Goal: Task Accomplishment & Management: Manage account settings

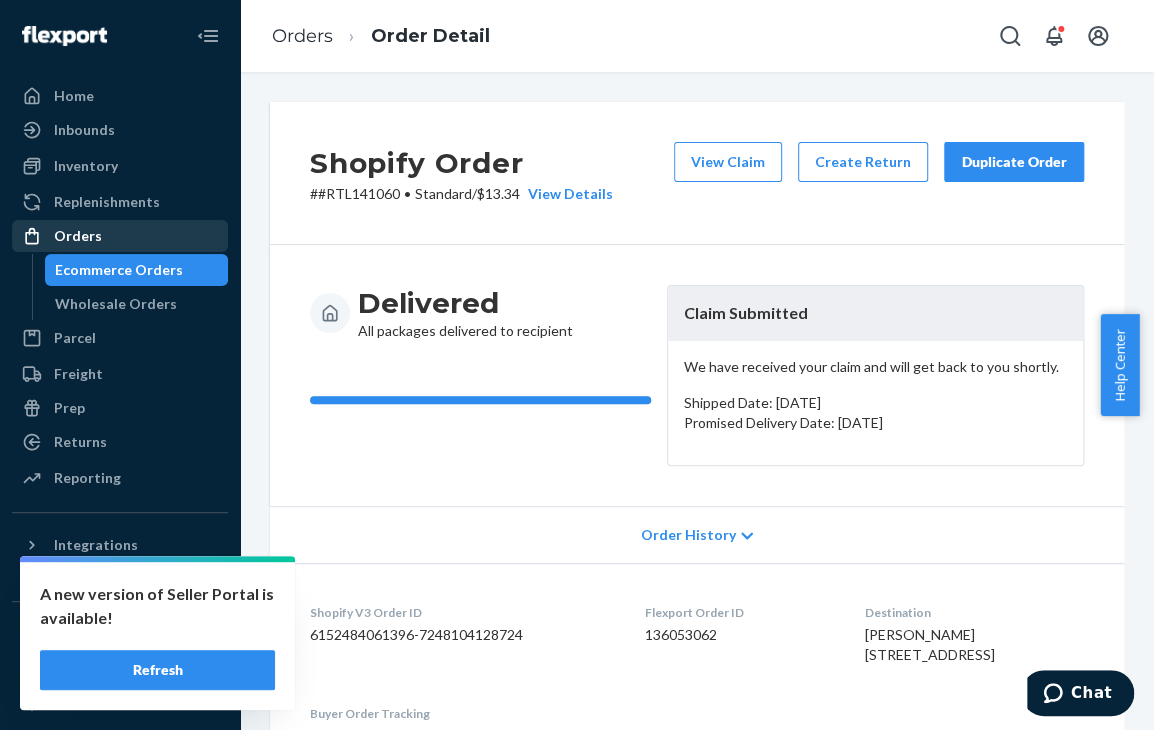
click at [112, 241] on div "Orders" at bounding box center [120, 236] width 212 height 28
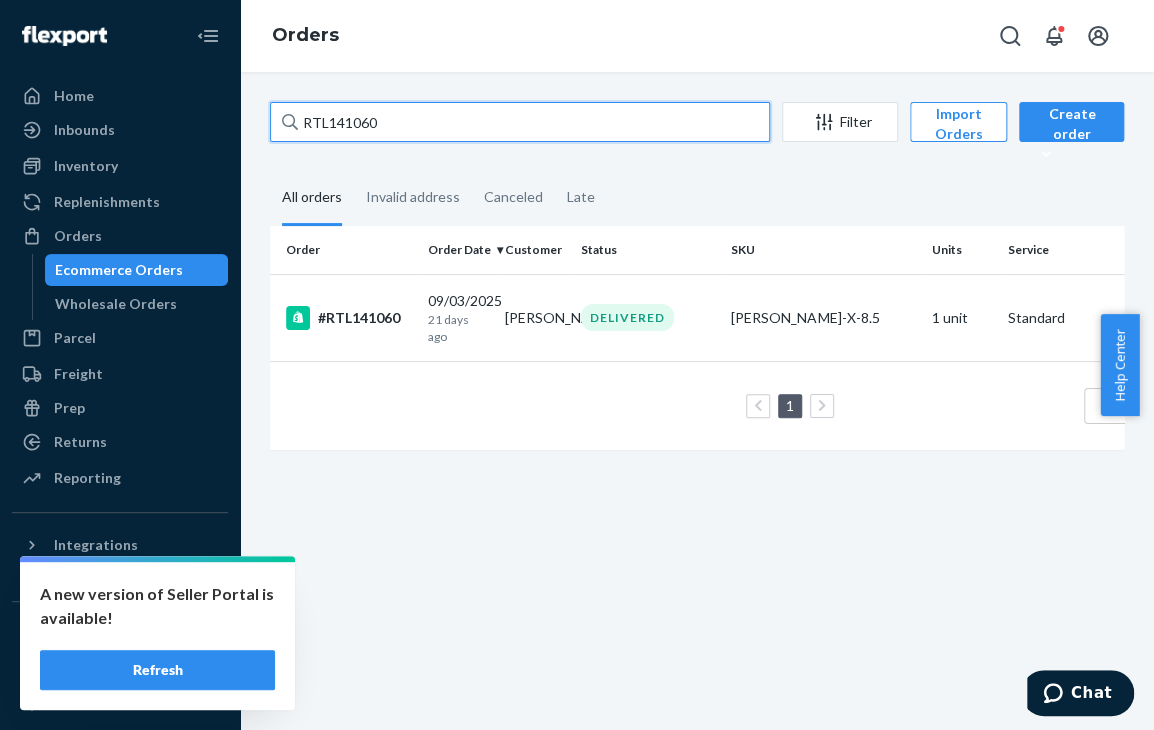
click at [384, 129] on input "RTL141060" at bounding box center [520, 122] width 500 height 40
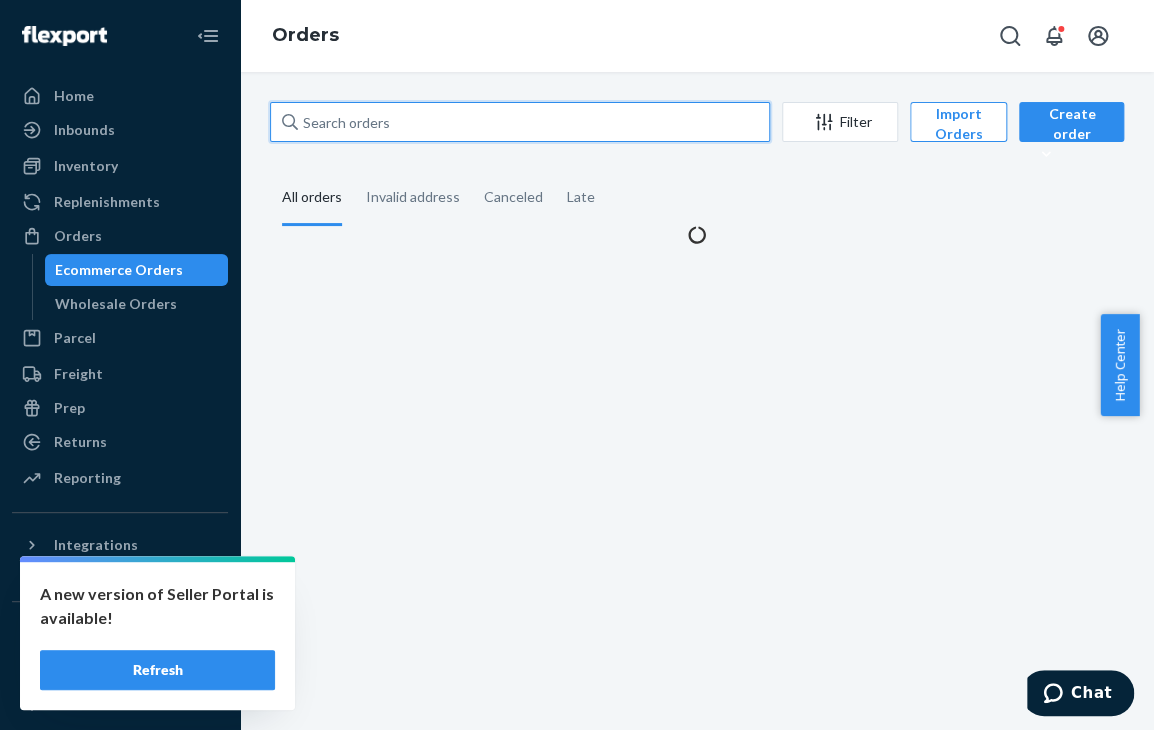
paste input "RTL142309"
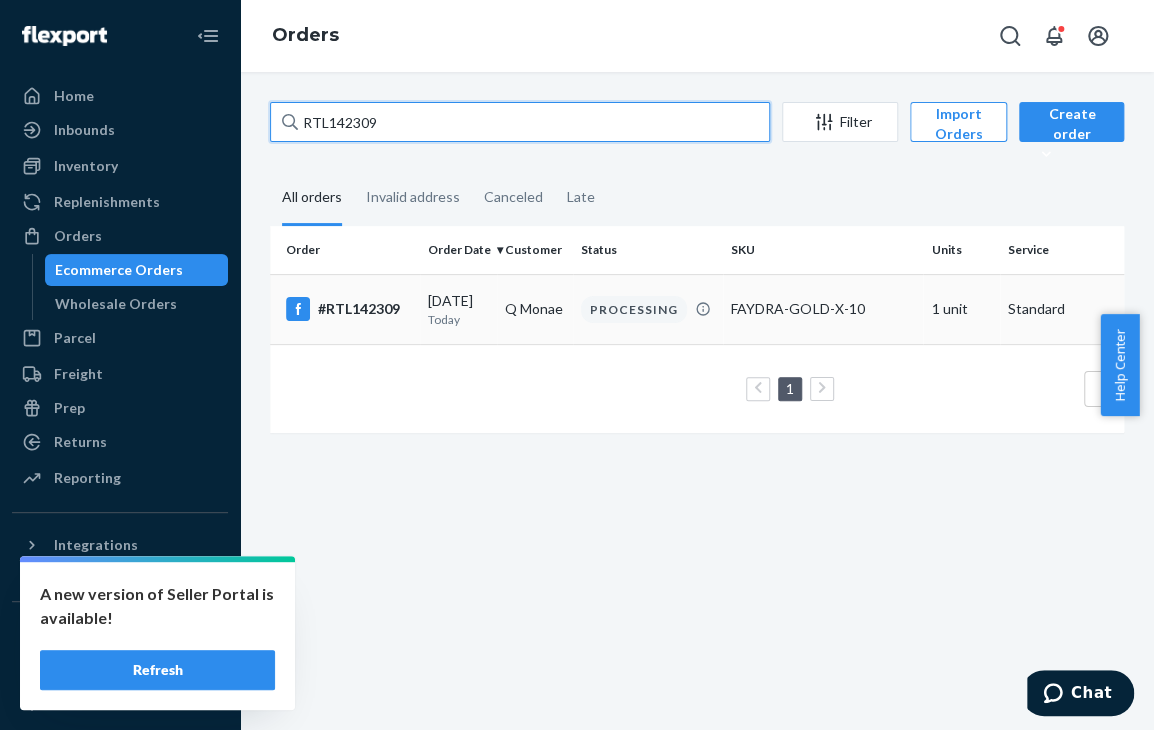
type input "RTL142309"
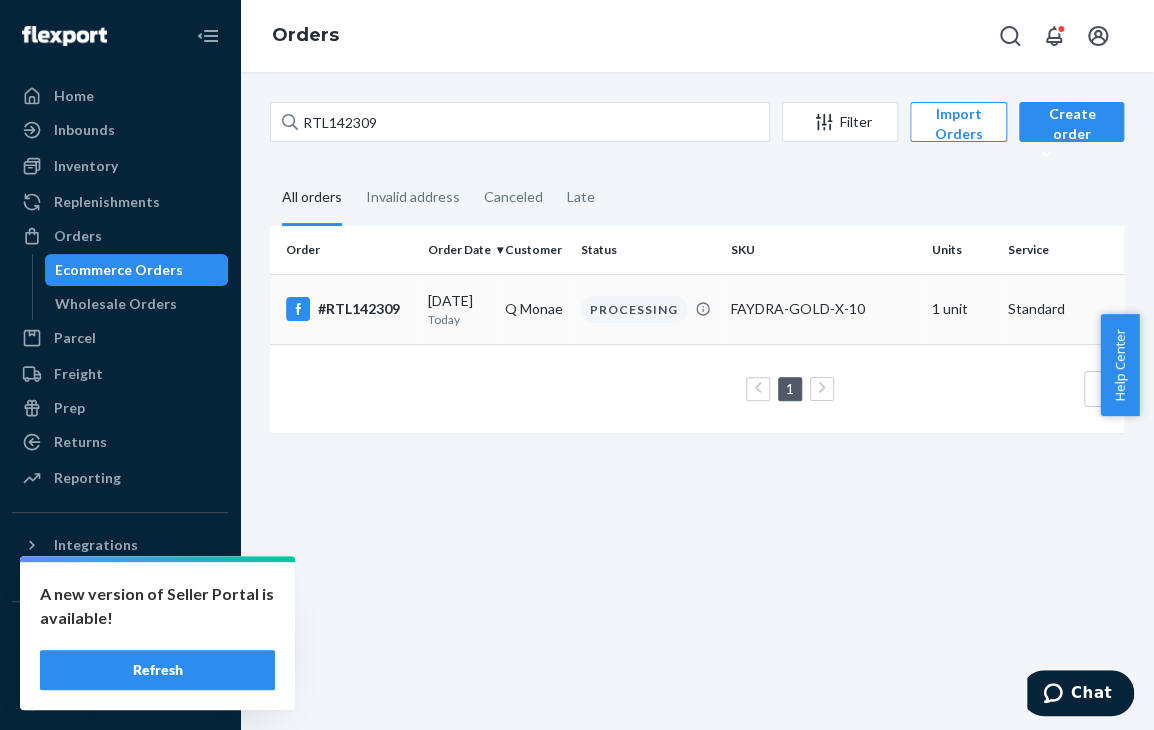
click at [613, 317] on div "PROCESSING" at bounding box center [634, 309] width 106 height 27
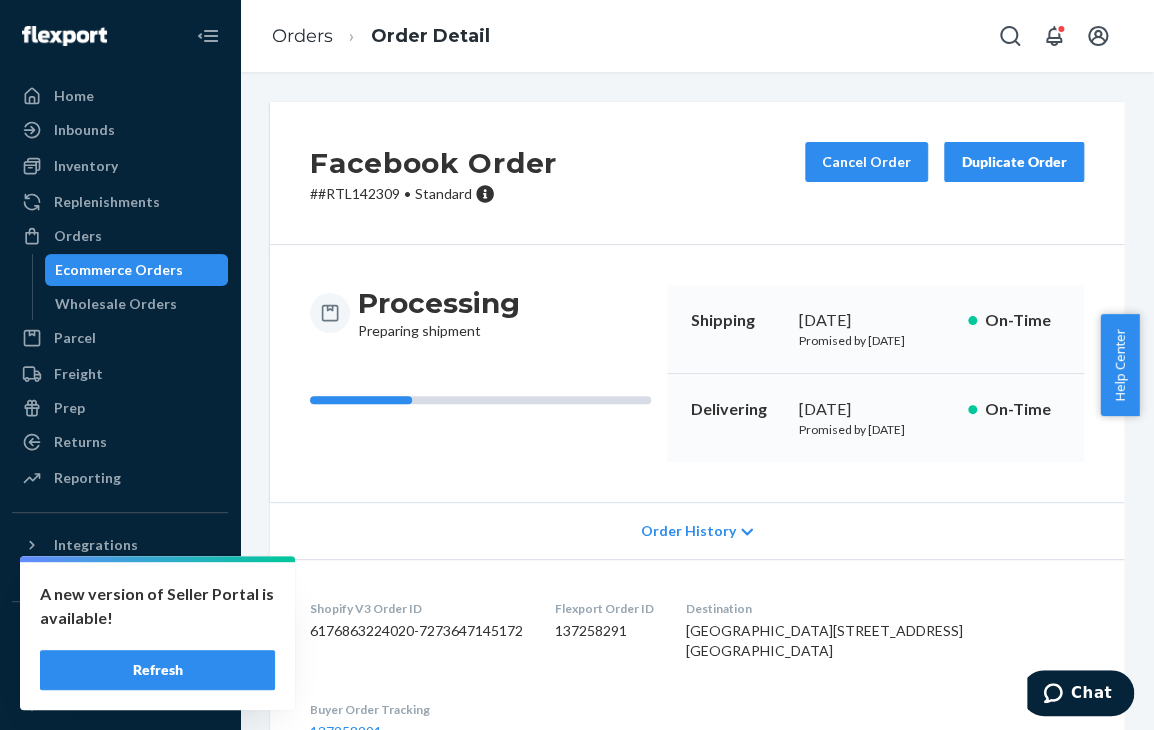
scroll to position [3, 0]
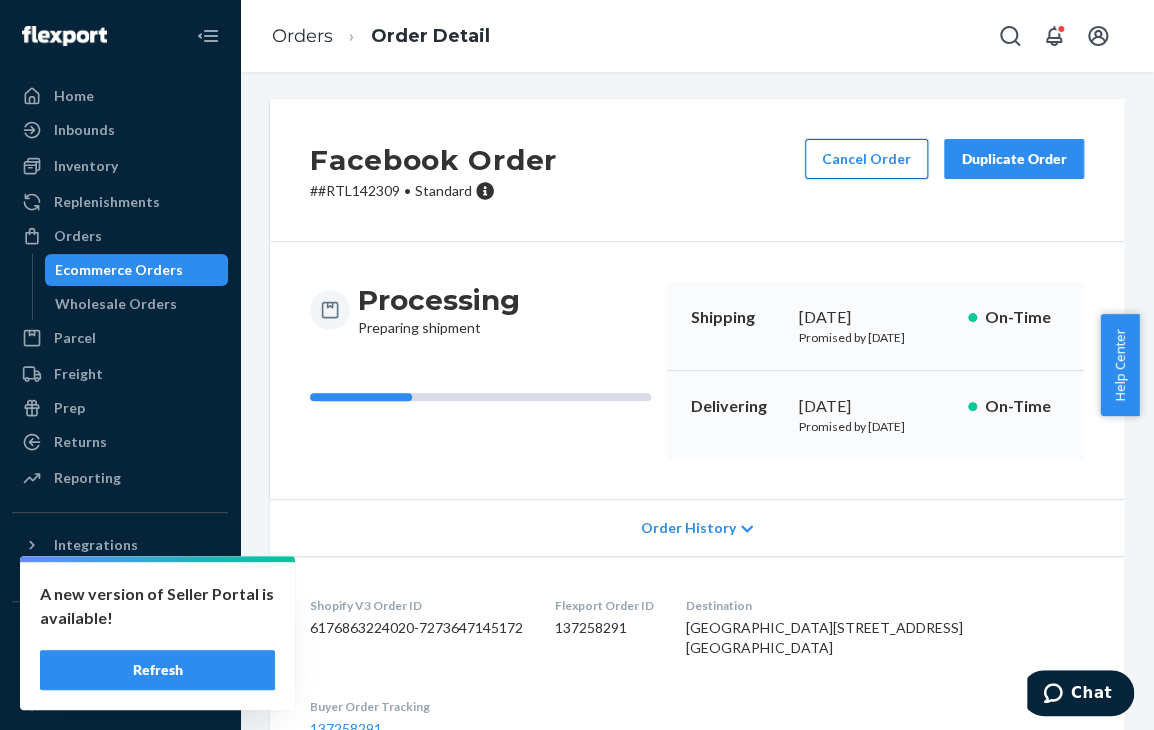
click at [867, 169] on button "Cancel Order" at bounding box center [866, 159] width 123 height 40
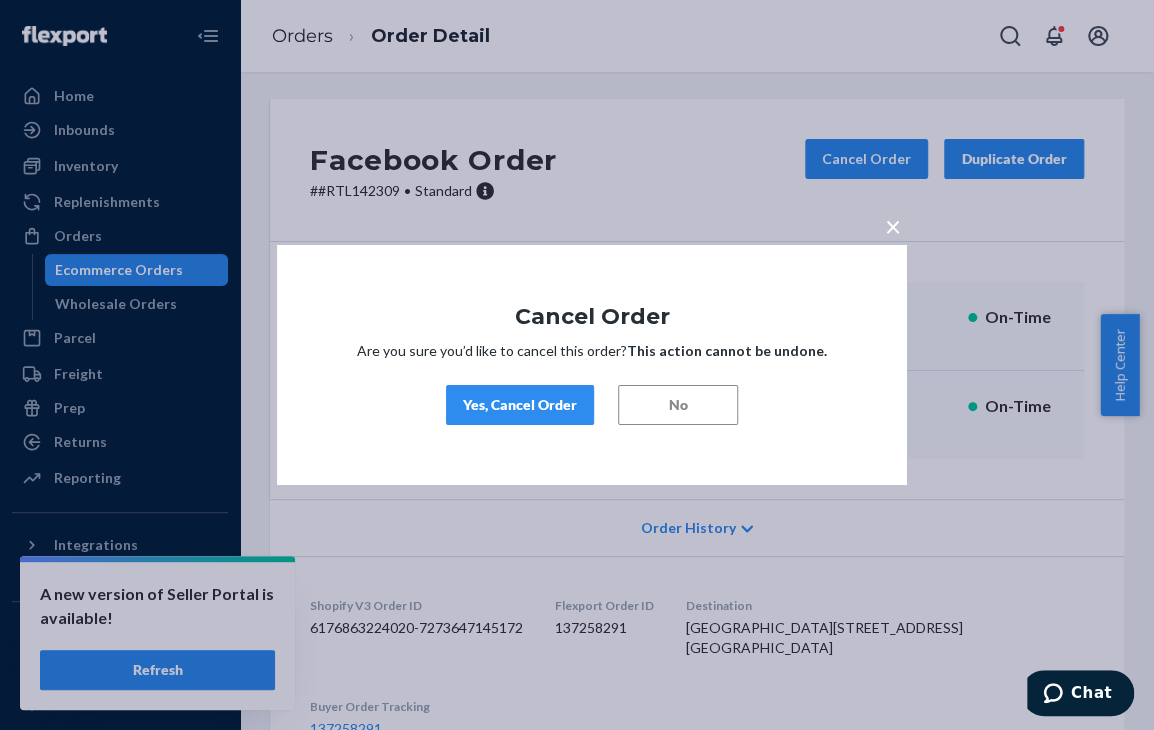
click at [520, 408] on div "Yes, Cancel Order" at bounding box center [520, 405] width 114 height 20
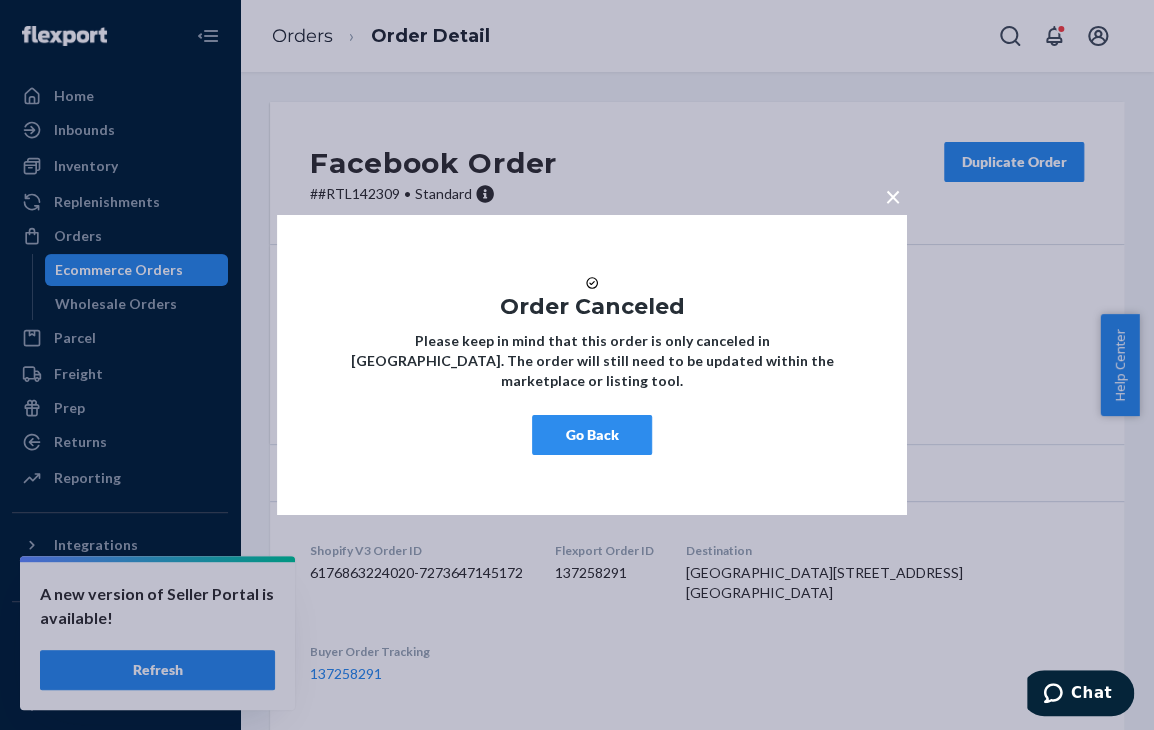
click at [885, 190] on span "×" at bounding box center [893, 196] width 16 height 34
